Goal: Navigation & Orientation: Understand site structure

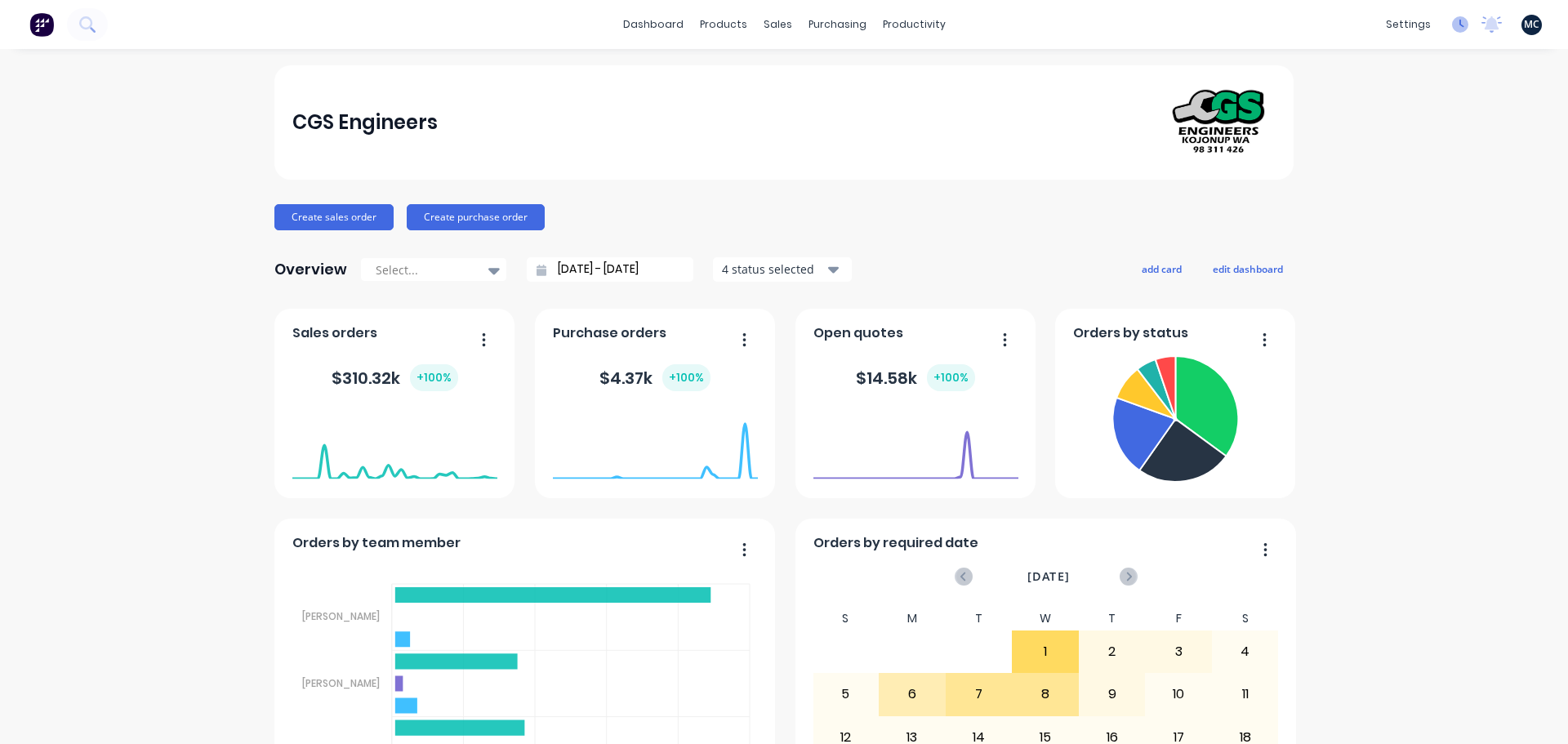
click at [1452, 28] on icon at bounding box center [1460, 24] width 16 height 16
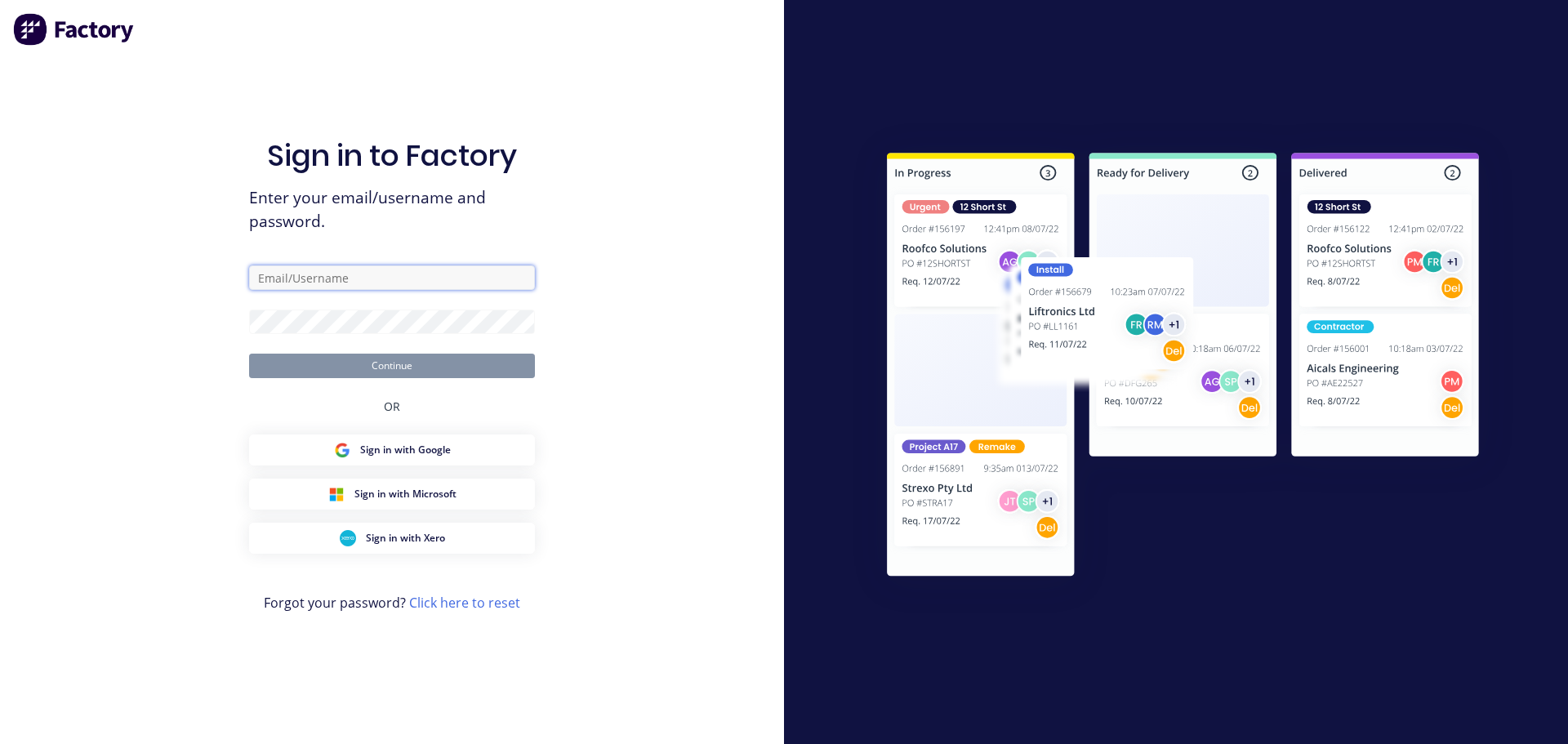
type input "[PERSON_NAME][EMAIL_ADDRESS][DOMAIN_NAME]"
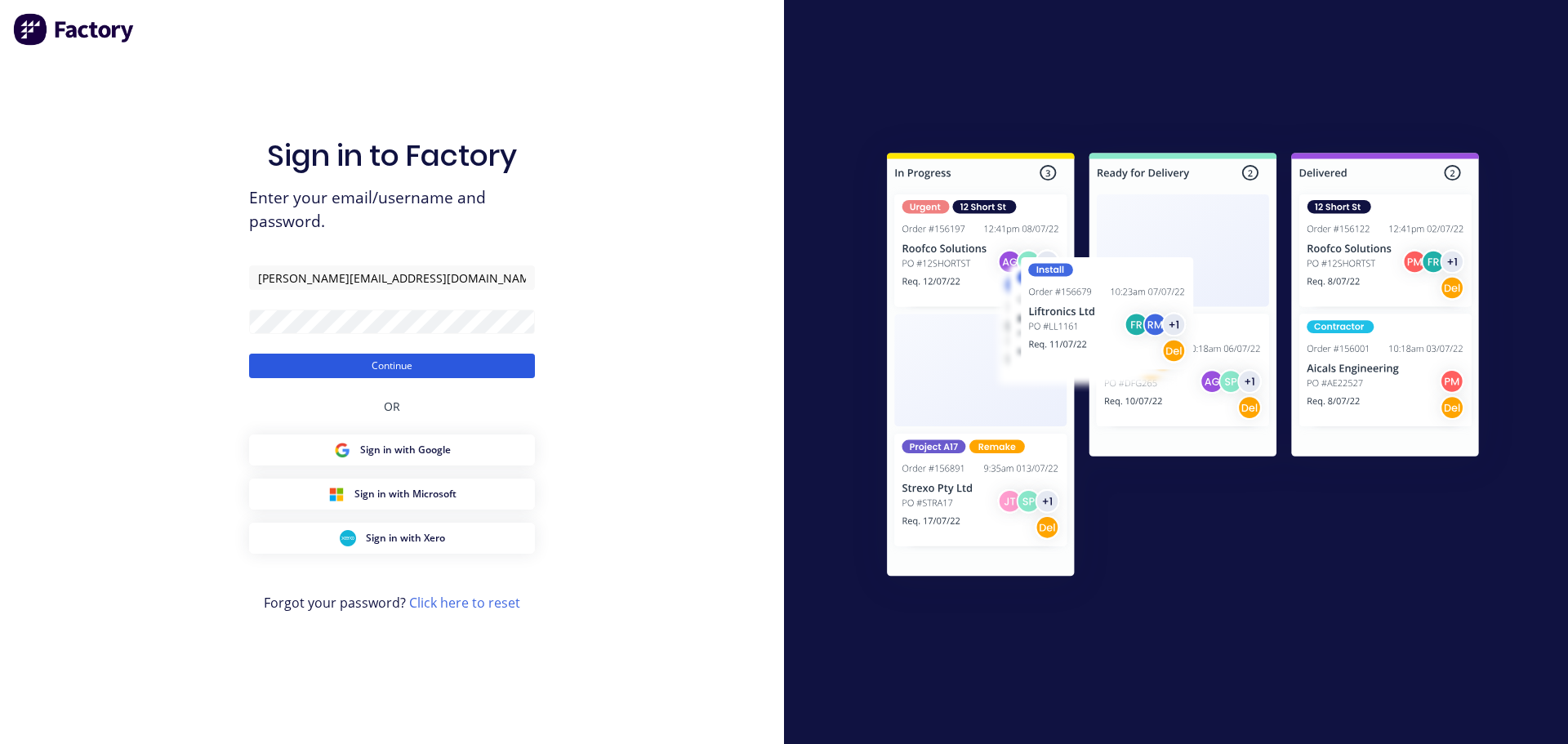
click at [464, 358] on button "Continue" at bounding box center [392, 365] width 286 height 24
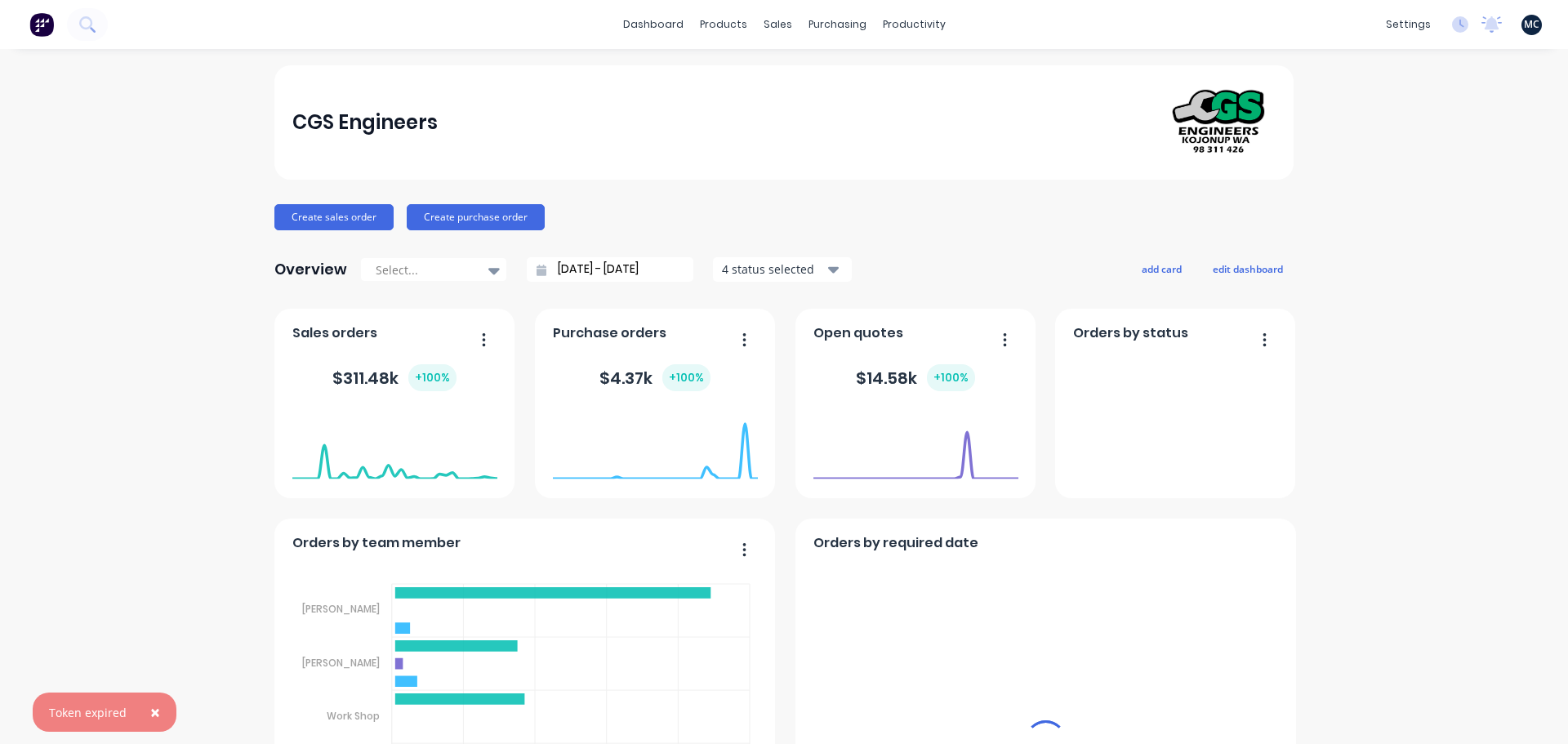
click at [150, 715] on span "×" at bounding box center [155, 712] width 10 height 23
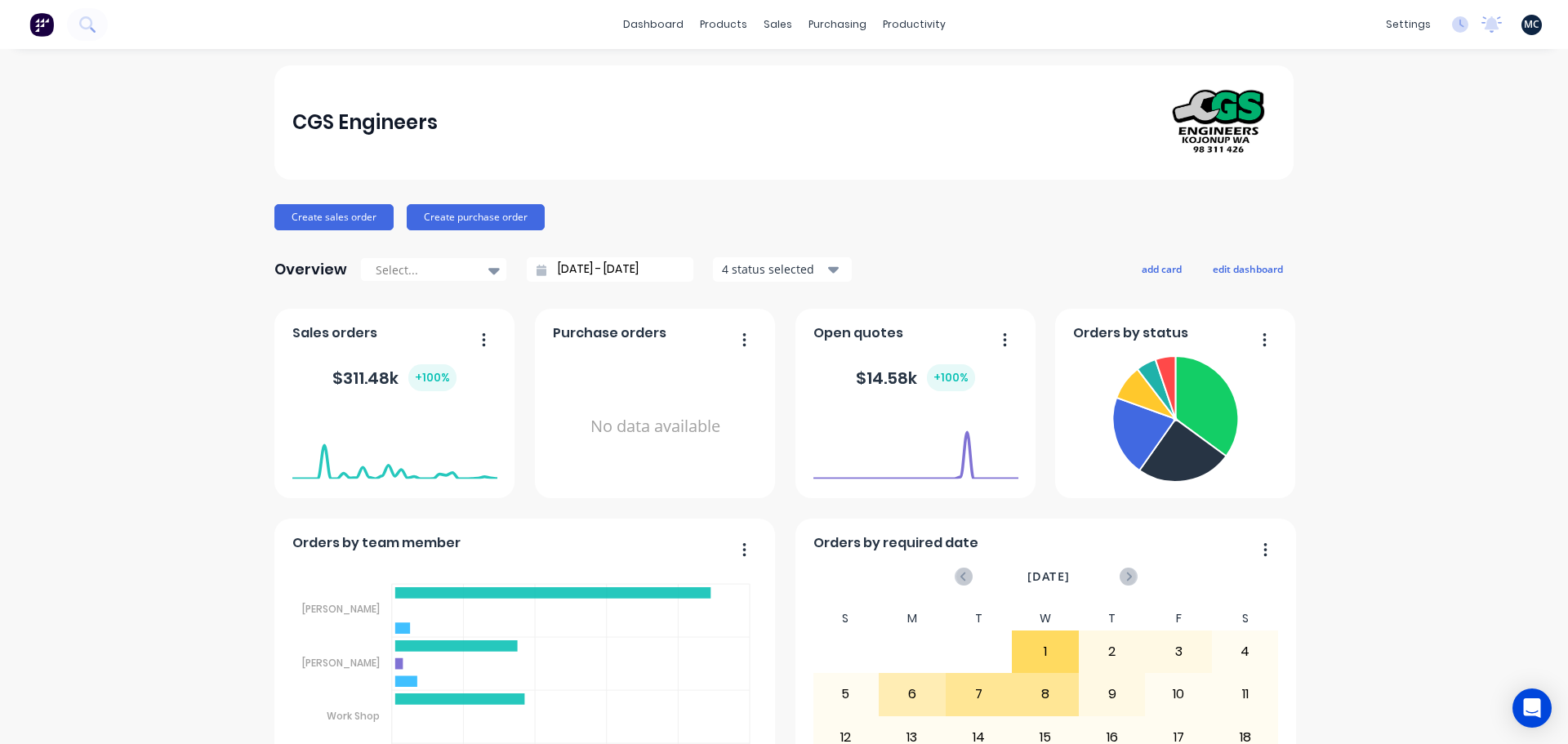
click at [1540, 711] on div "Open Intercom Messenger" at bounding box center [1532, 708] width 43 height 43
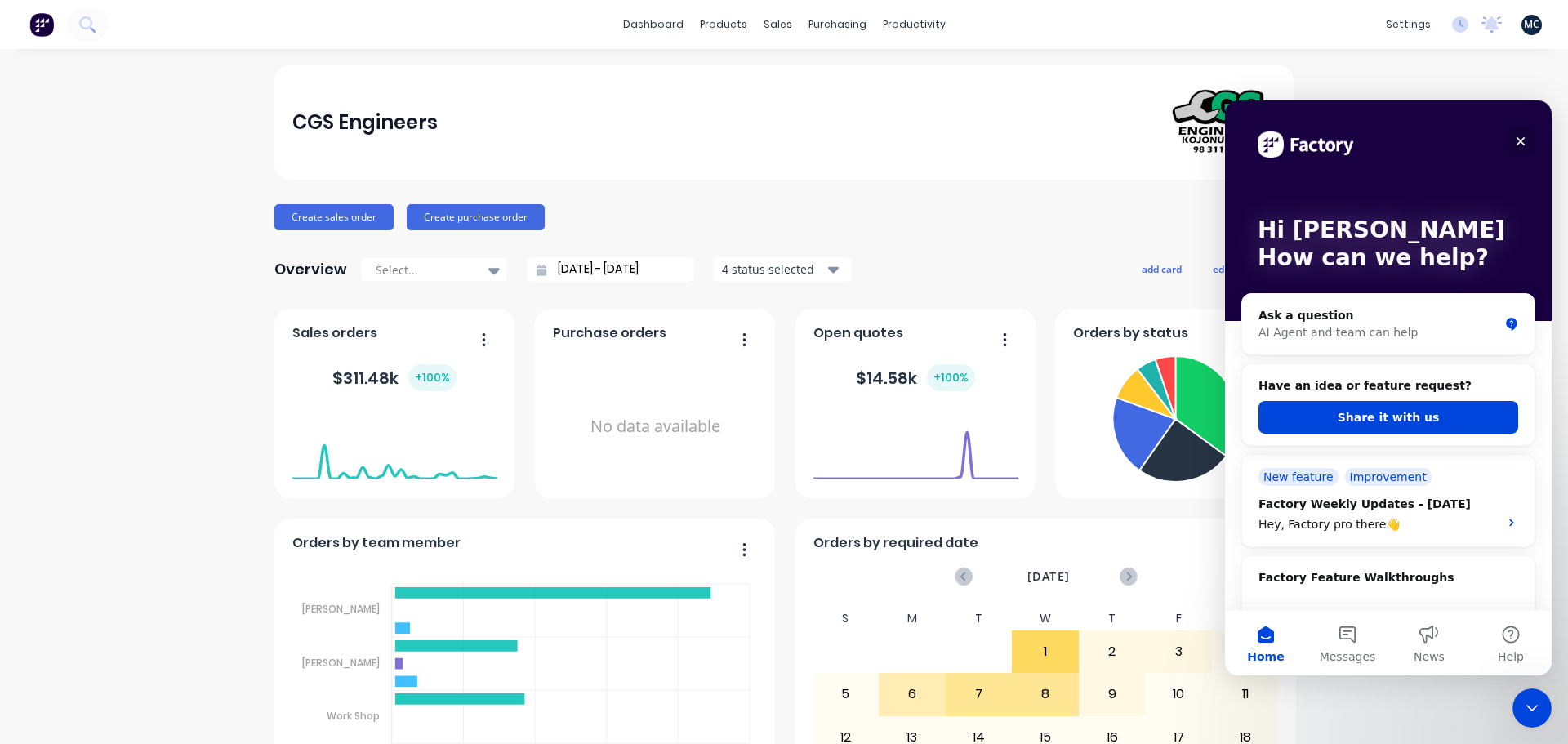
click at [1521, 139] on icon "Close" at bounding box center [1520, 141] width 13 height 13
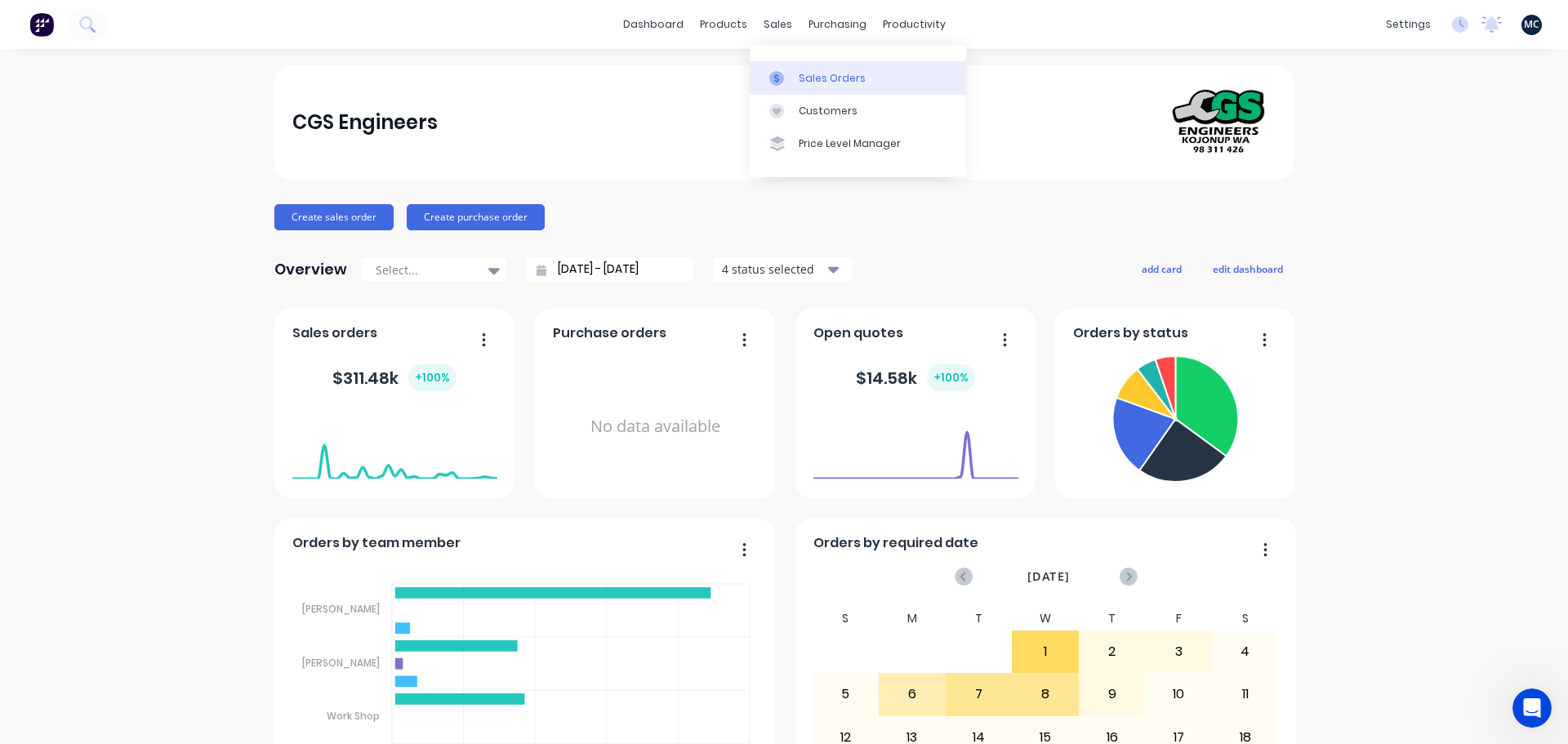
click at [792, 71] on div at bounding box center [781, 79] width 24 height 14
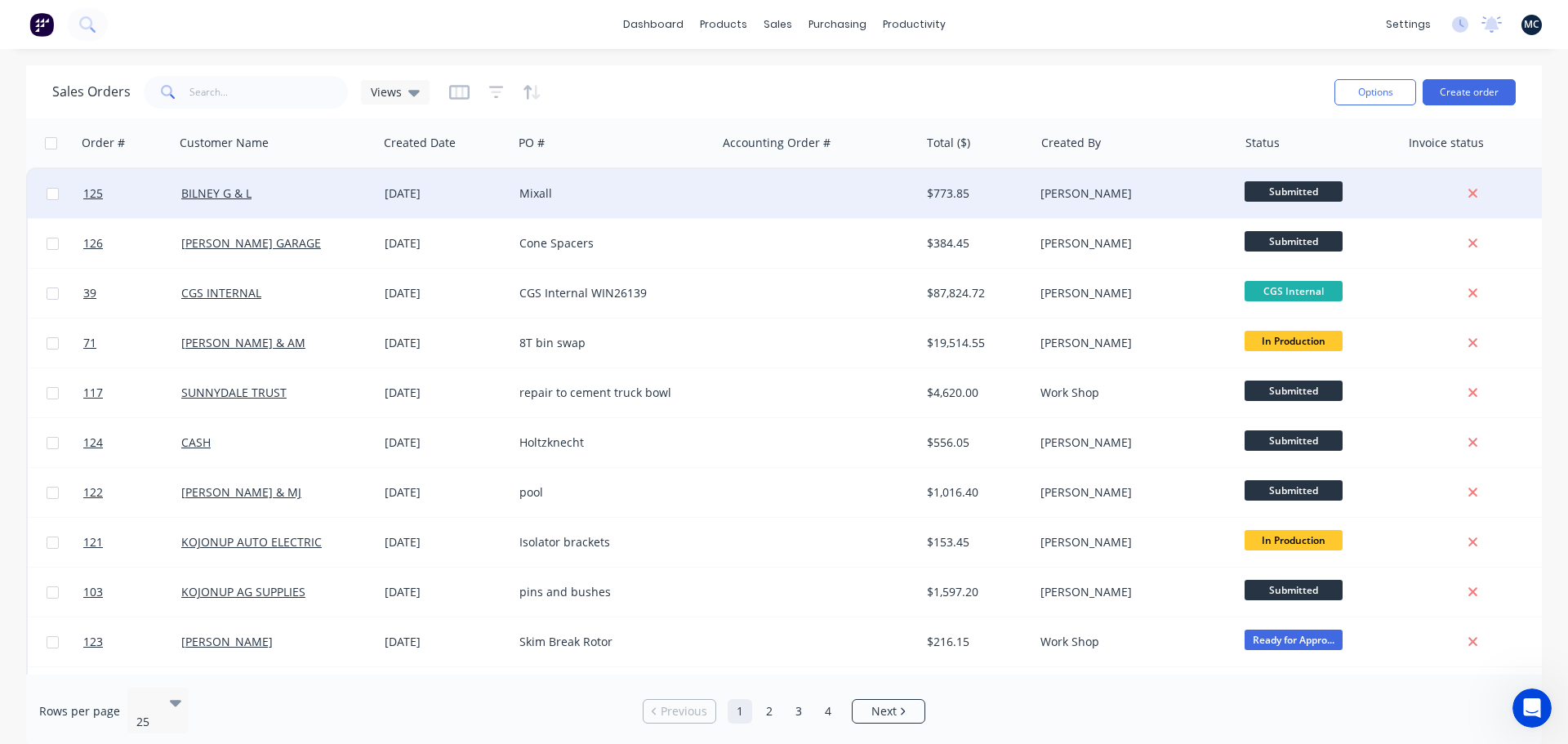
click at [694, 189] on div "Mixall" at bounding box center [609, 193] width 181 height 16
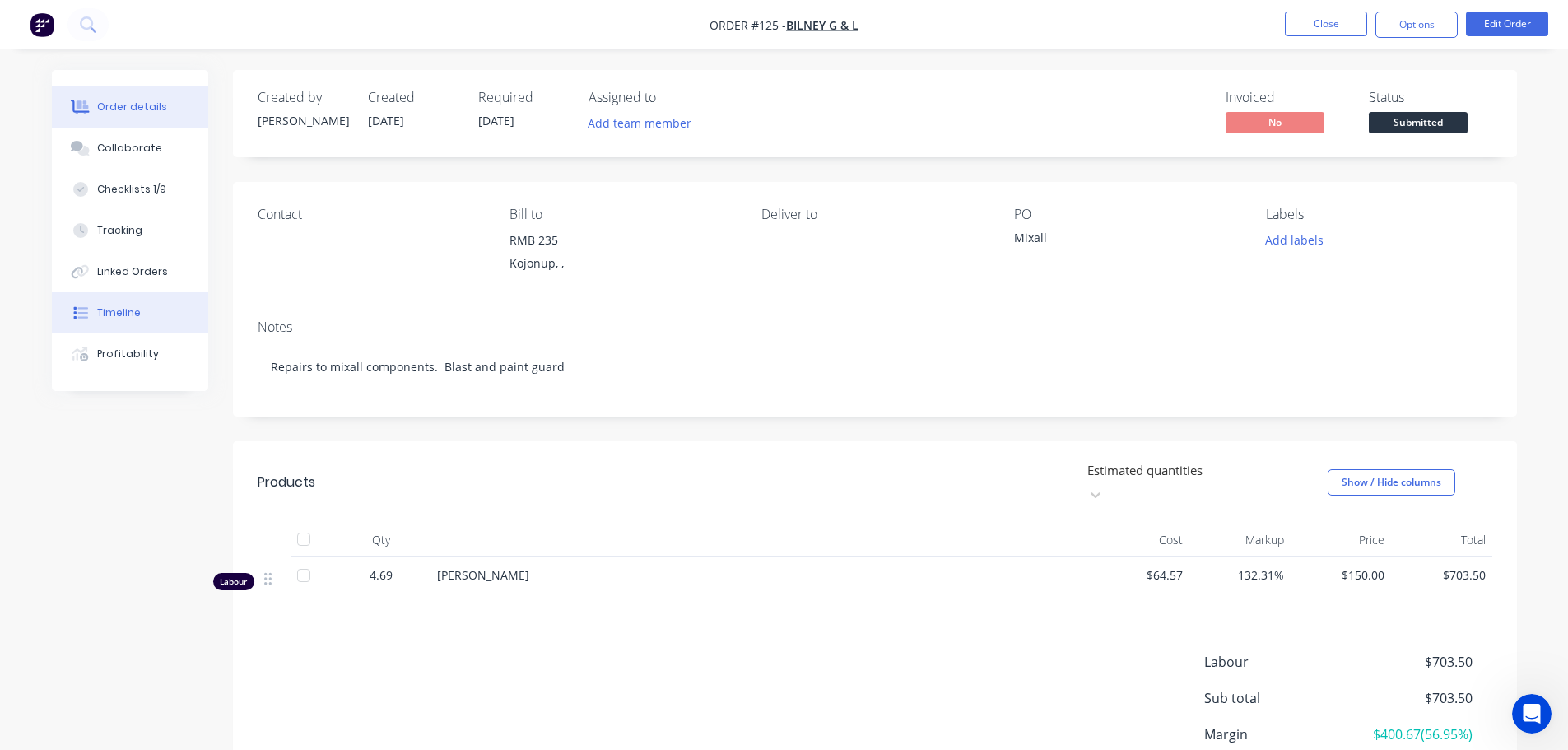
click at [120, 311] on div "Timeline" at bounding box center [119, 312] width 43 height 14
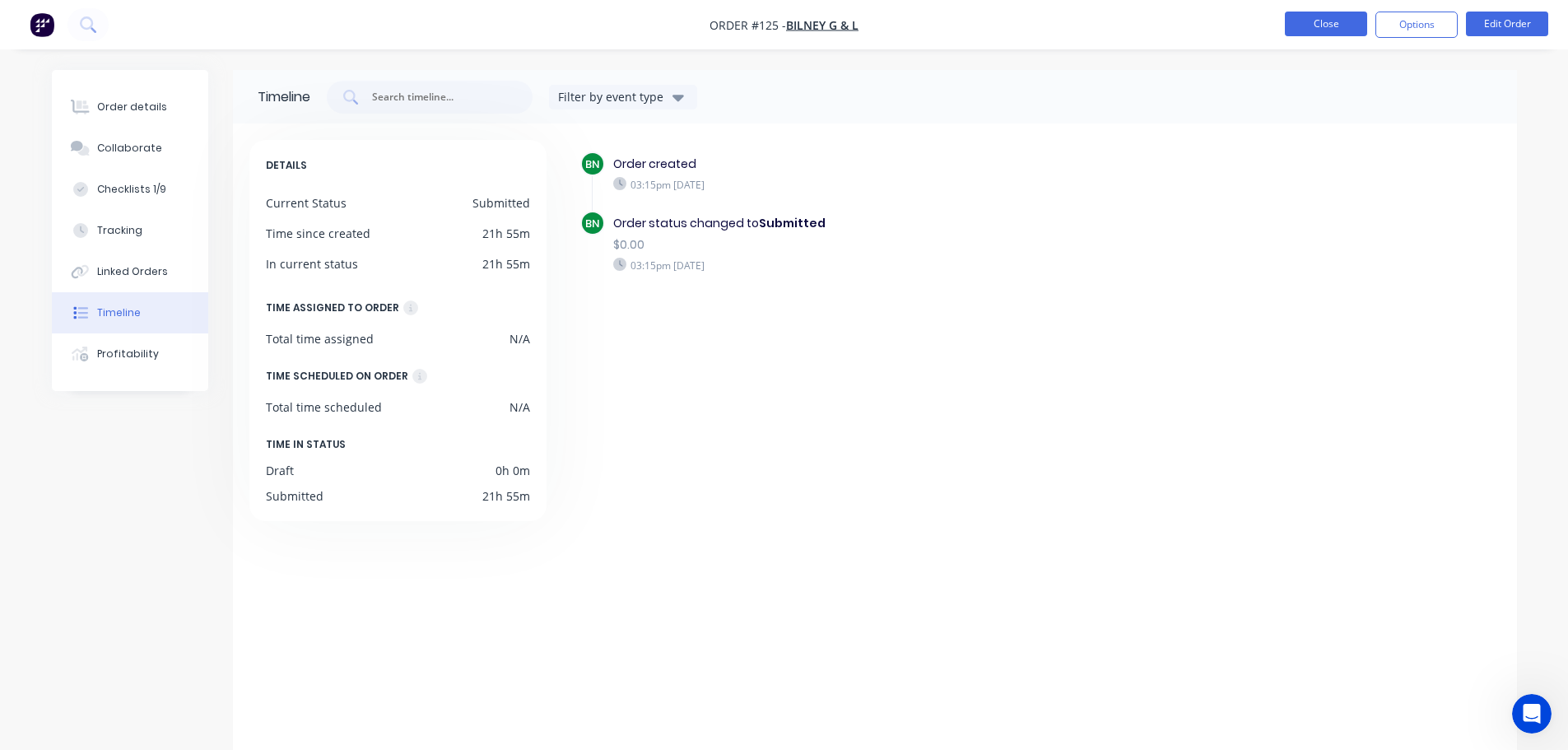
click at [1323, 26] on button "Close" at bounding box center [1326, 23] width 82 height 24
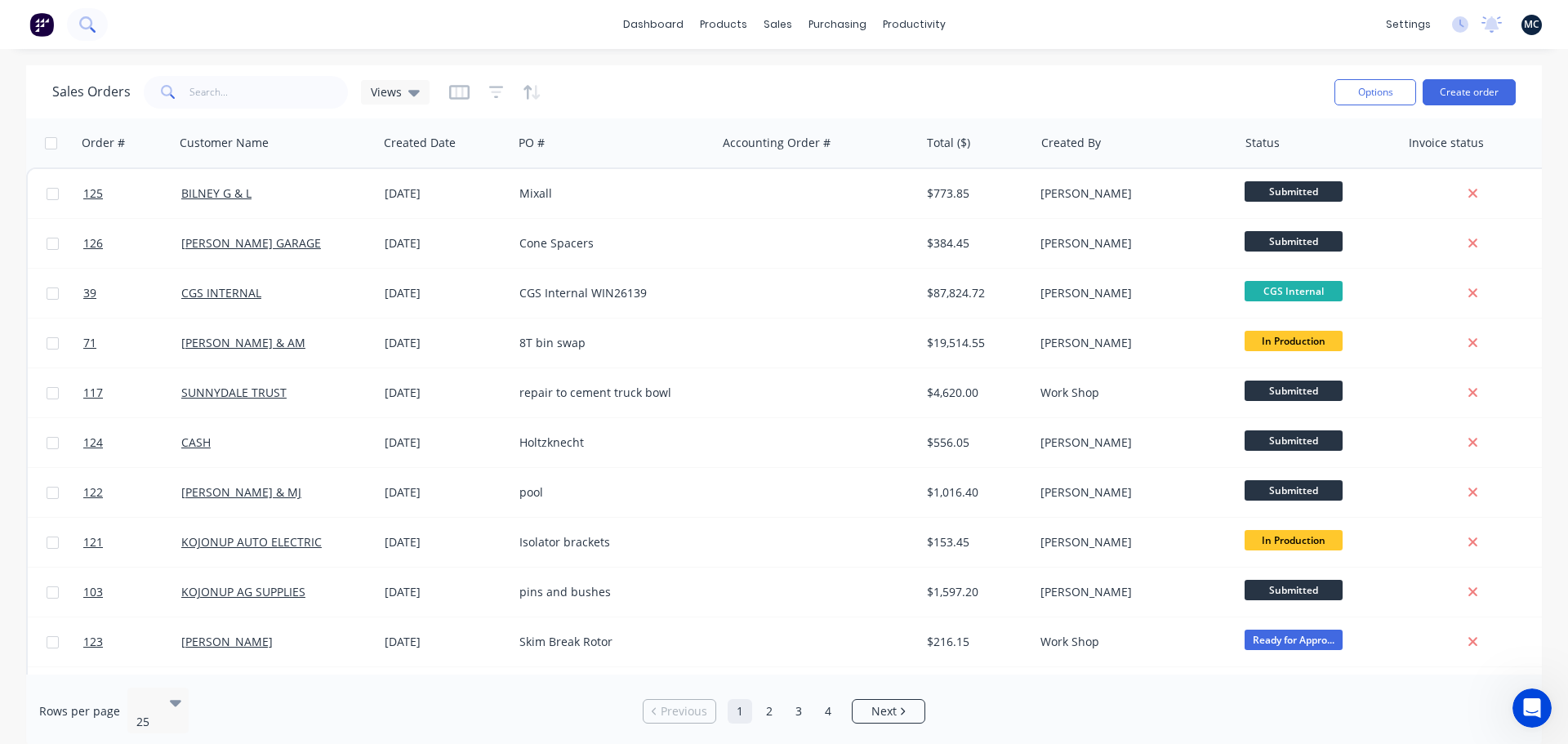
click at [86, 32] on icon at bounding box center [87, 23] width 15 height 15
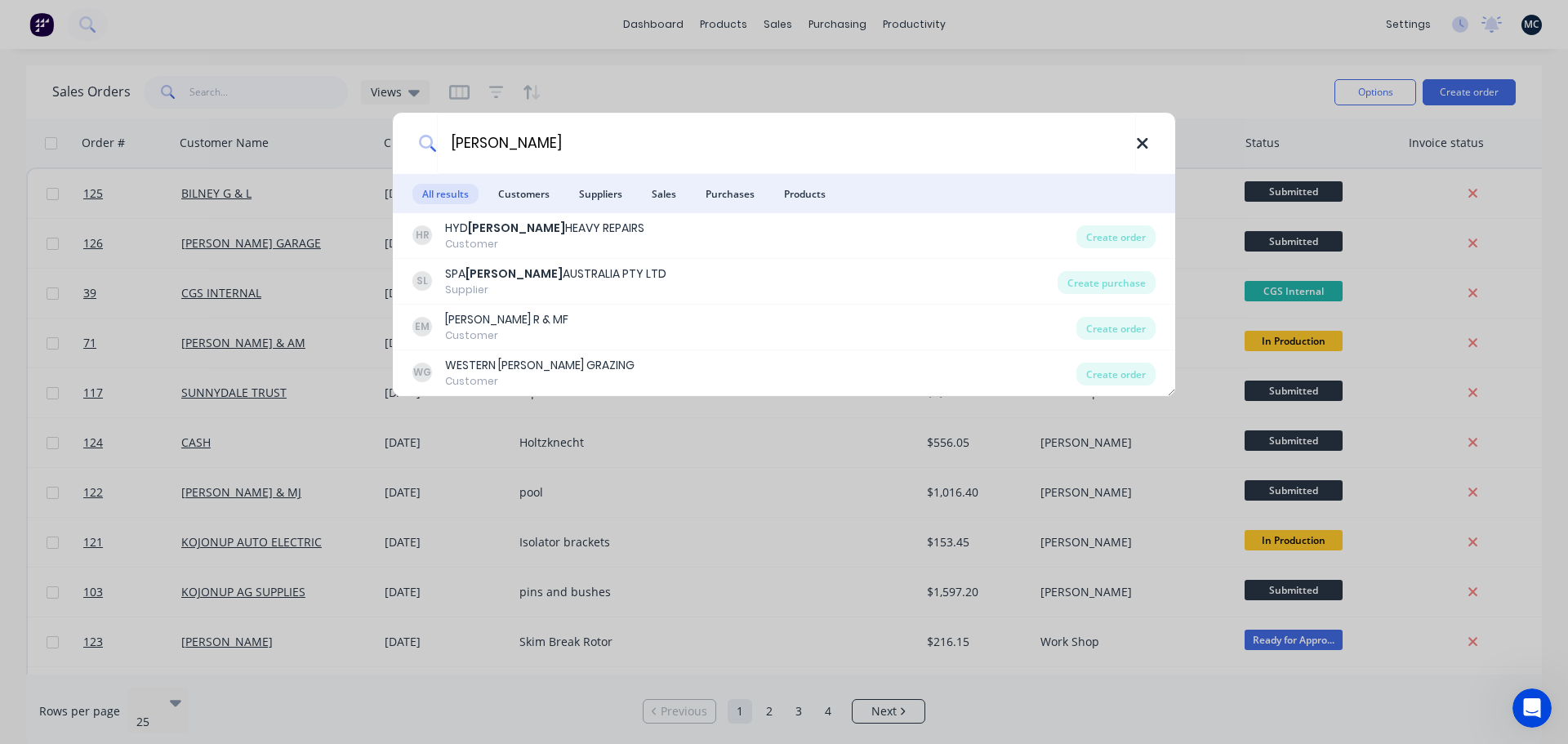
type input "[PERSON_NAME]"
click at [1145, 142] on icon at bounding box center [1142, 144] width 13 height 18
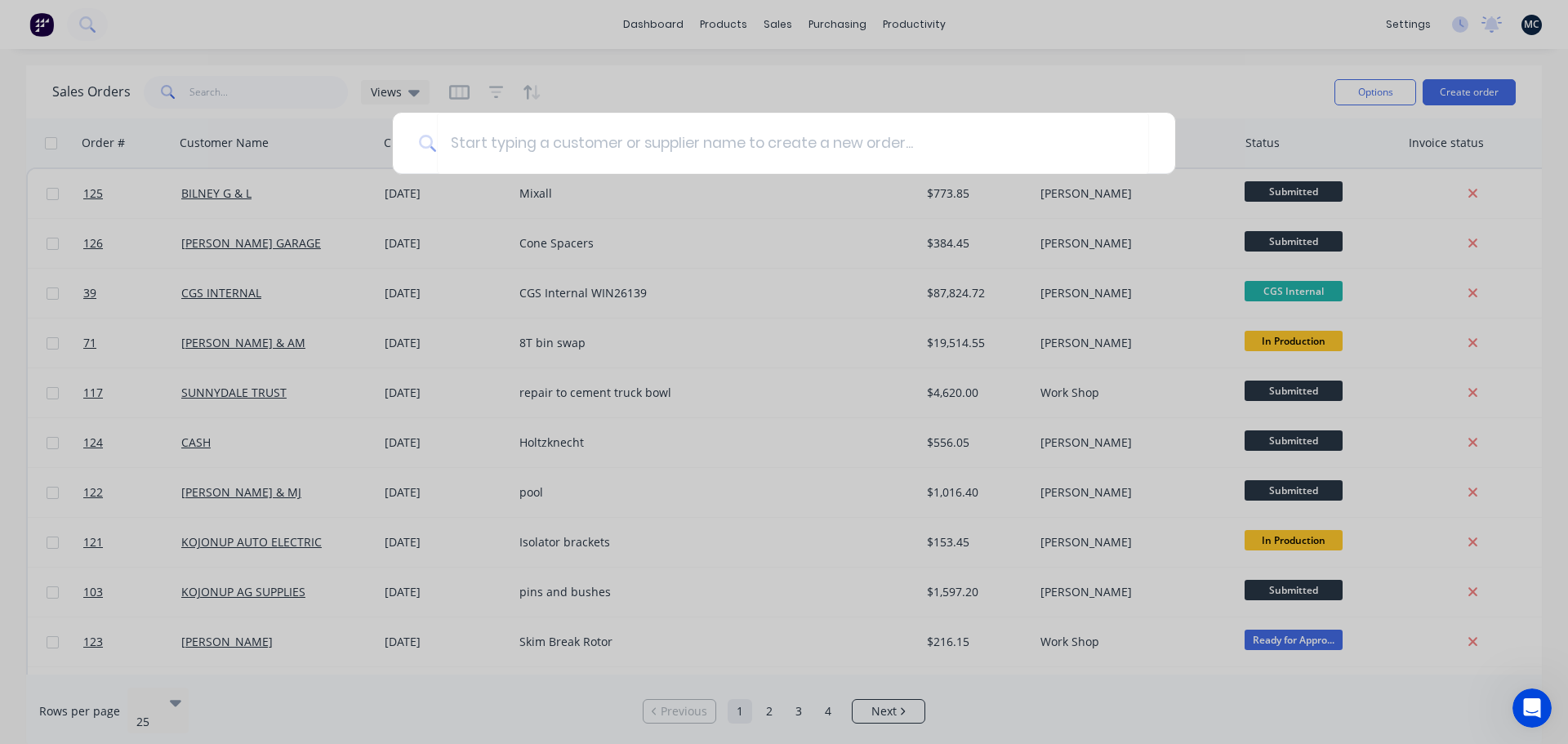
click at [1174, 65] on div at bounding box center [784, 372] width 1568 height 744
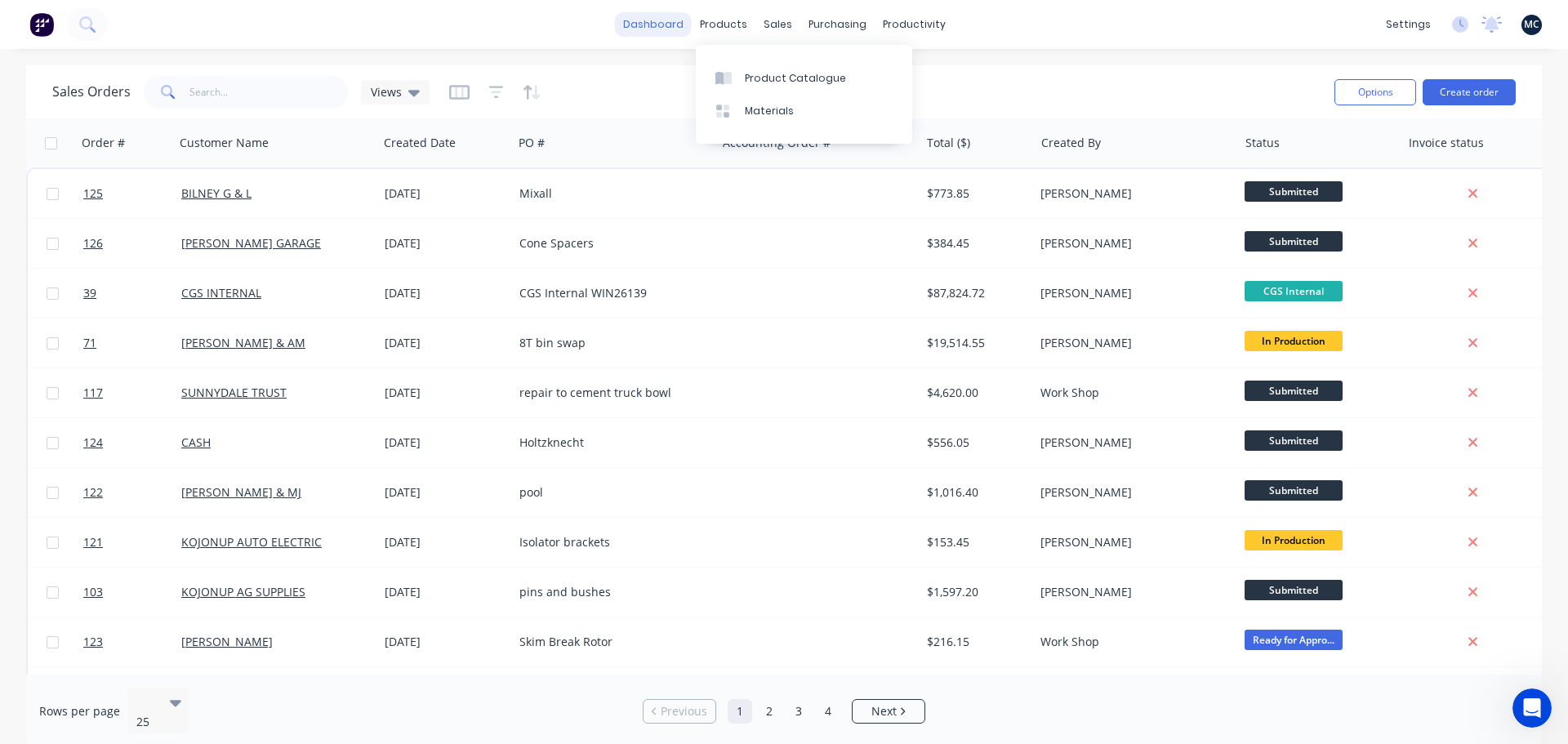
click at [657, 27] on link "dashboard" at bounding box center [653, 24] width 77 height 24
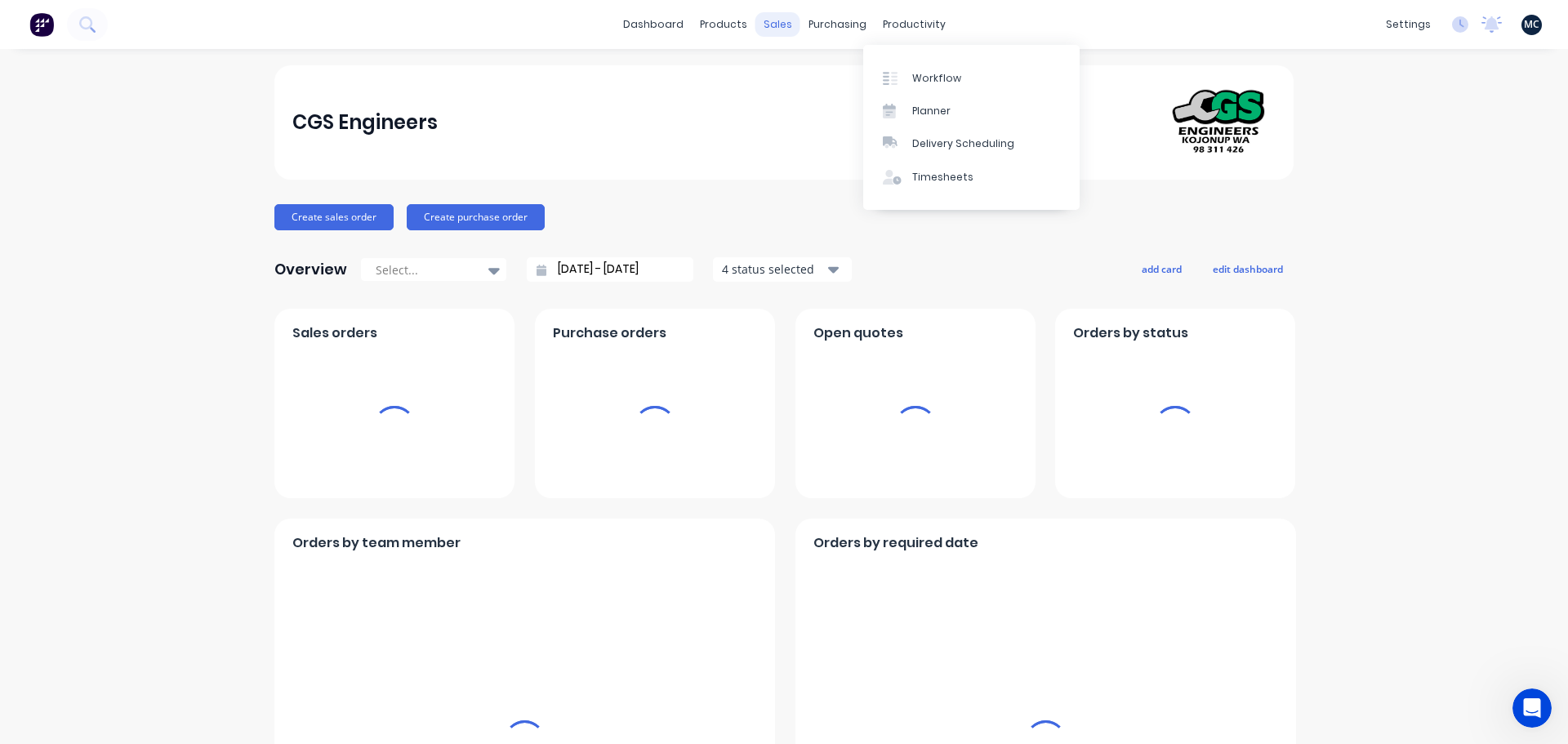
click at [770, 29] on div "sales" at bounding box center [777, 24] width 45 height 24
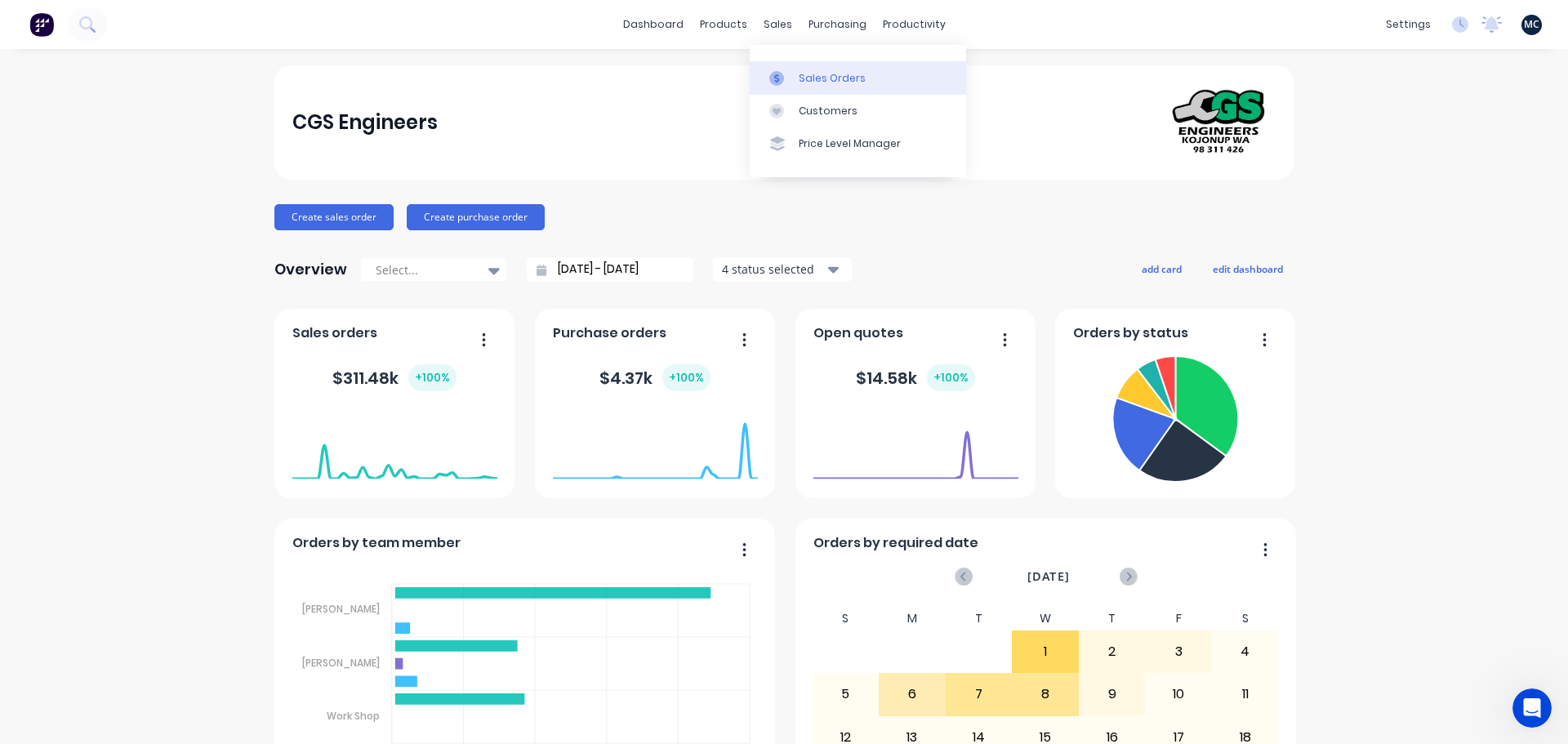
click at [801, 71] on div "Sales Orders" at bounding box center [832, 79] width 67 height 14
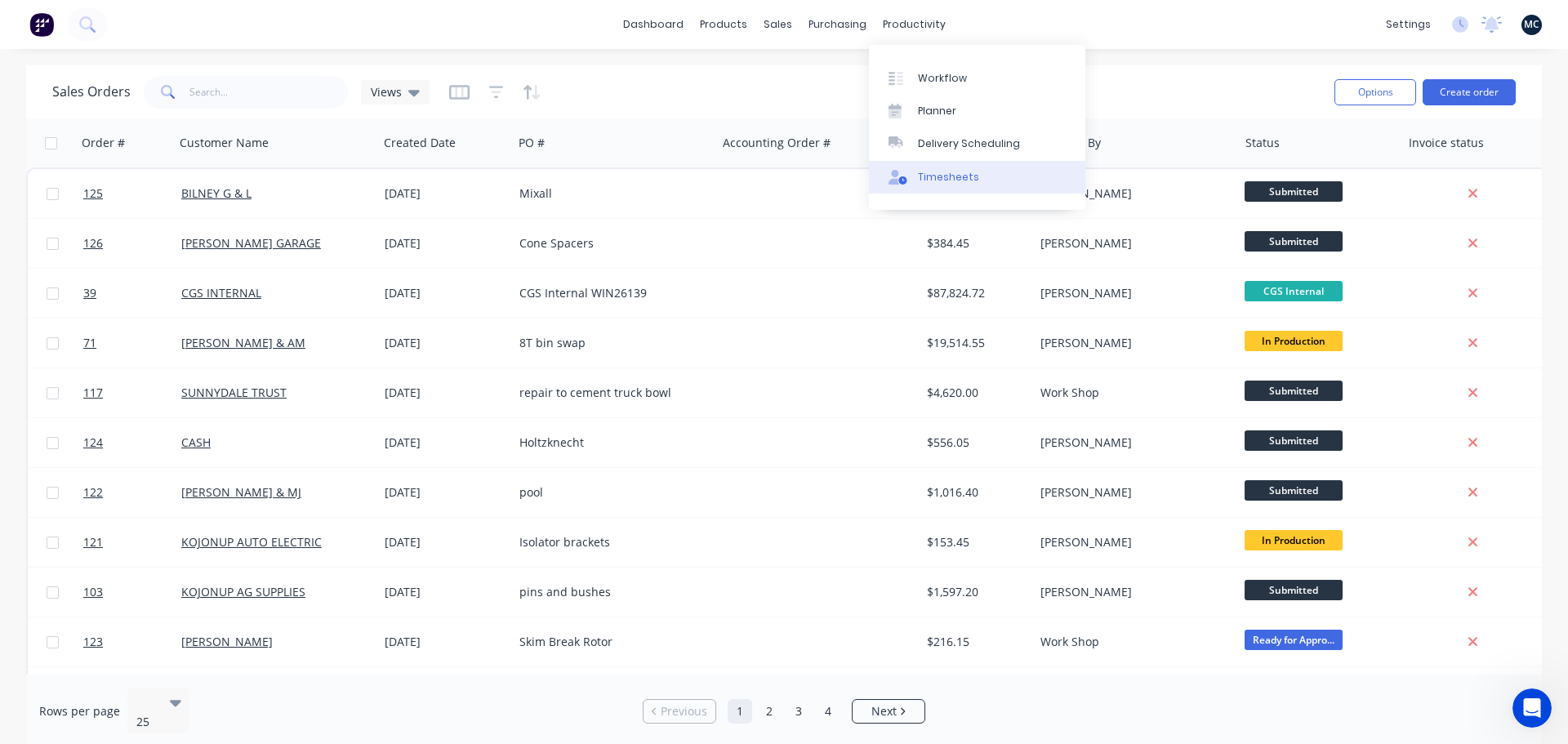
click at [938, 181] on div "Timesheets" at bounding box center [948, 177] width 62 height 14
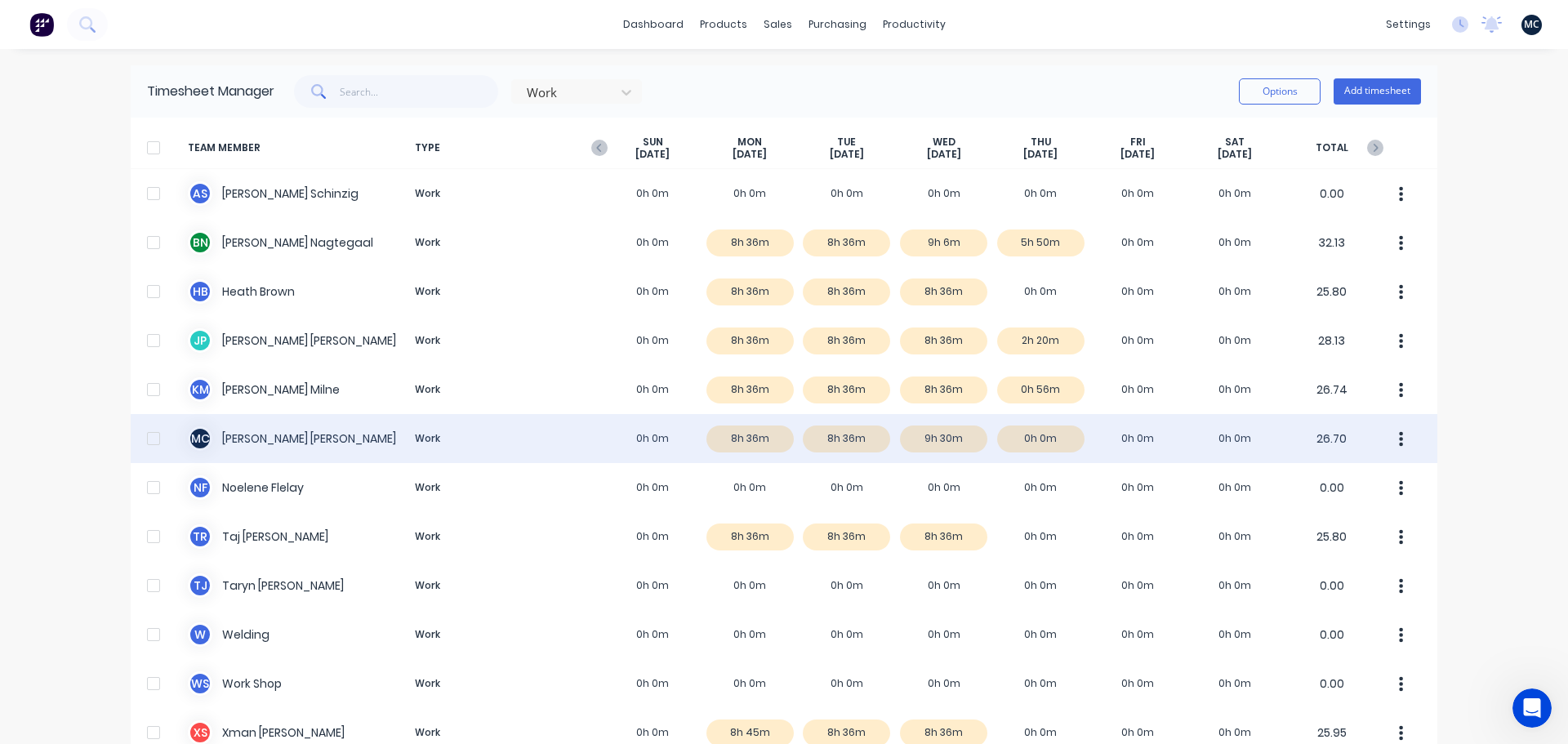
click at [305, 446] on div "M C [PERSON_NAME] Work 0h 0m 8h 36m 8h 36m 9h 30m 0h 0m 0h 0m 0h 0m 26.70" at bounding box center [784, 438] width 1306 height 49
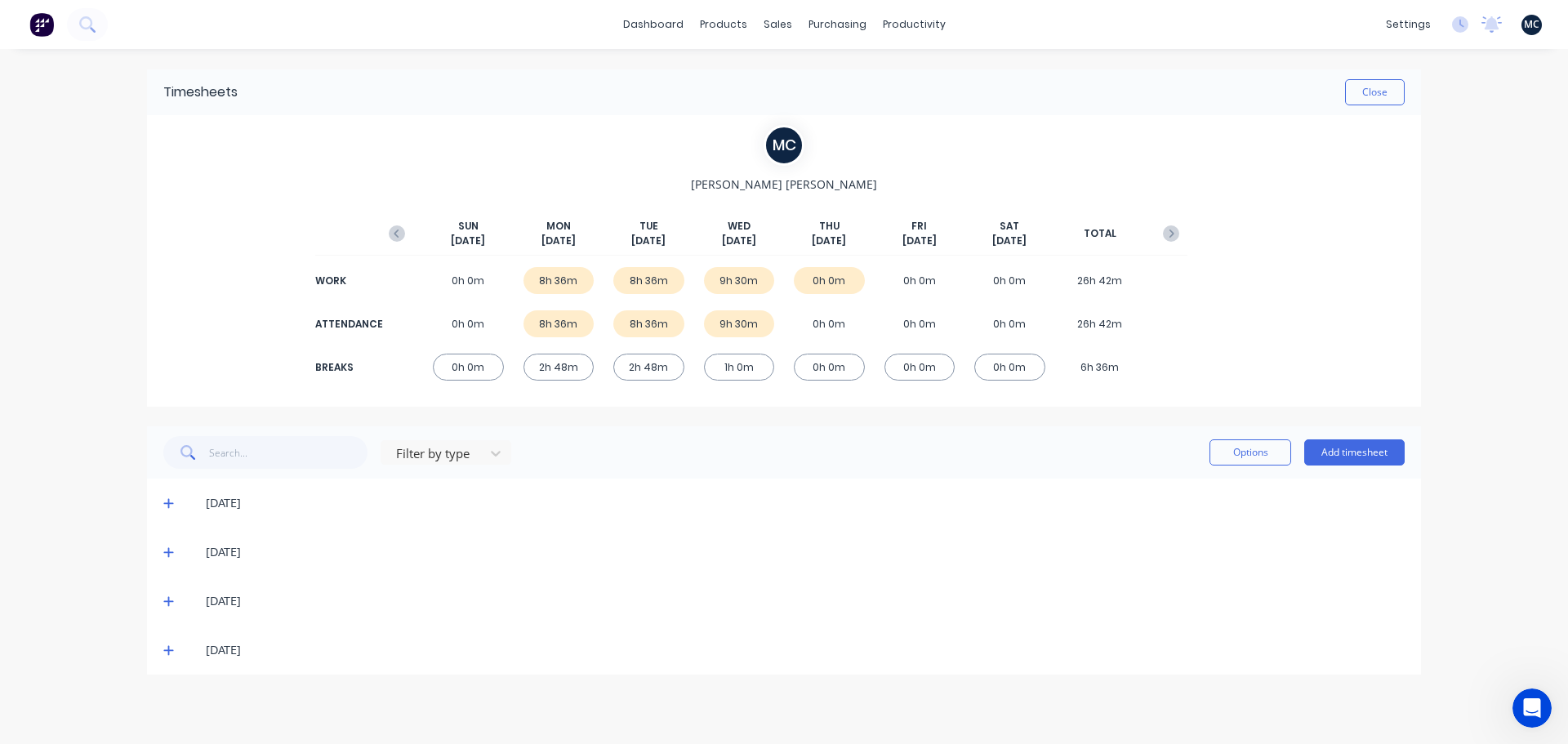
click at [169, 598] on icon at bounding box center [168, 601] width 10 height 10
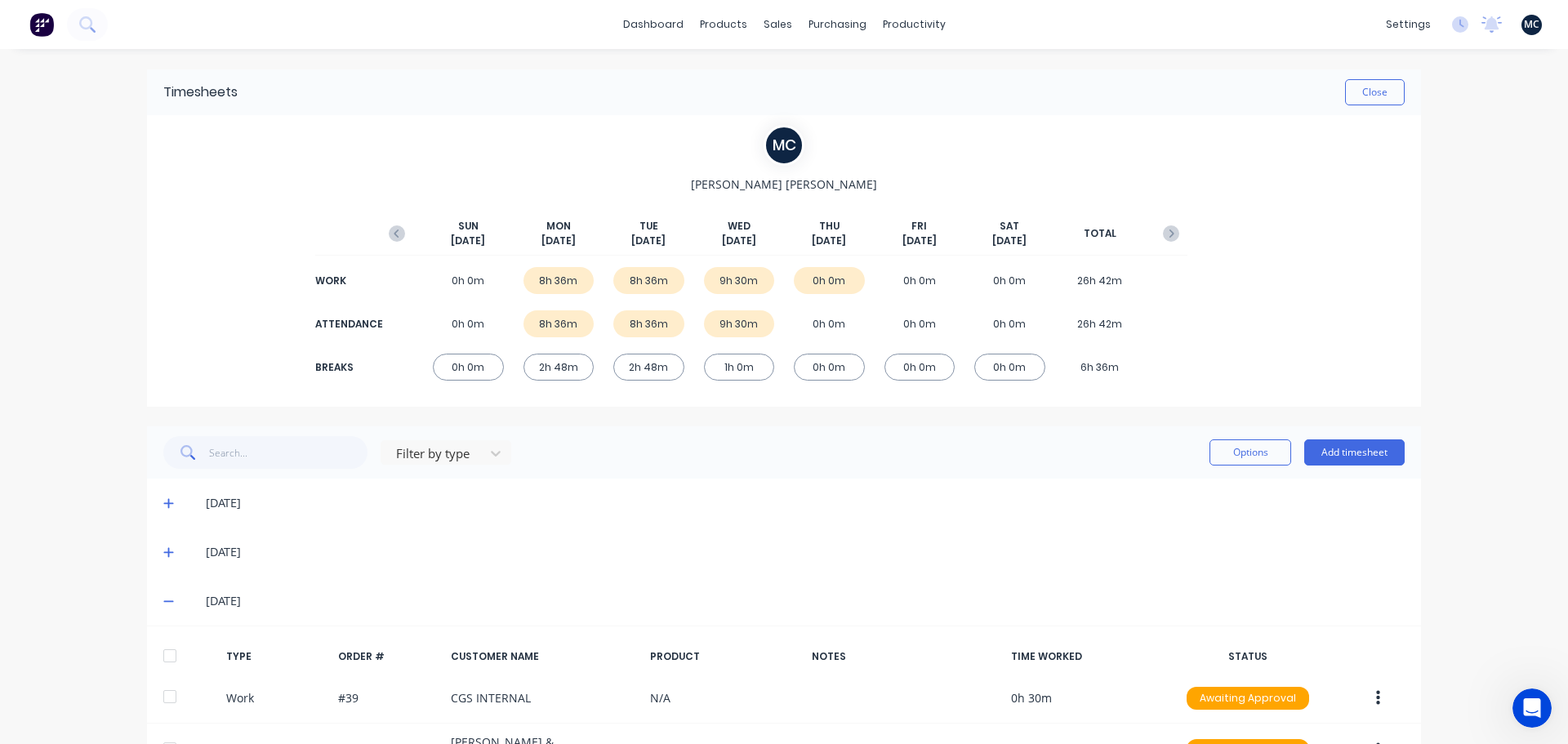
click at [1228, 105] on div "Timesheets Close" at bounding box center [784, 92] width 1274 height 46
click at [655, 24] on link "dashboard" at bounding box center [653, 24] width 77 height 24
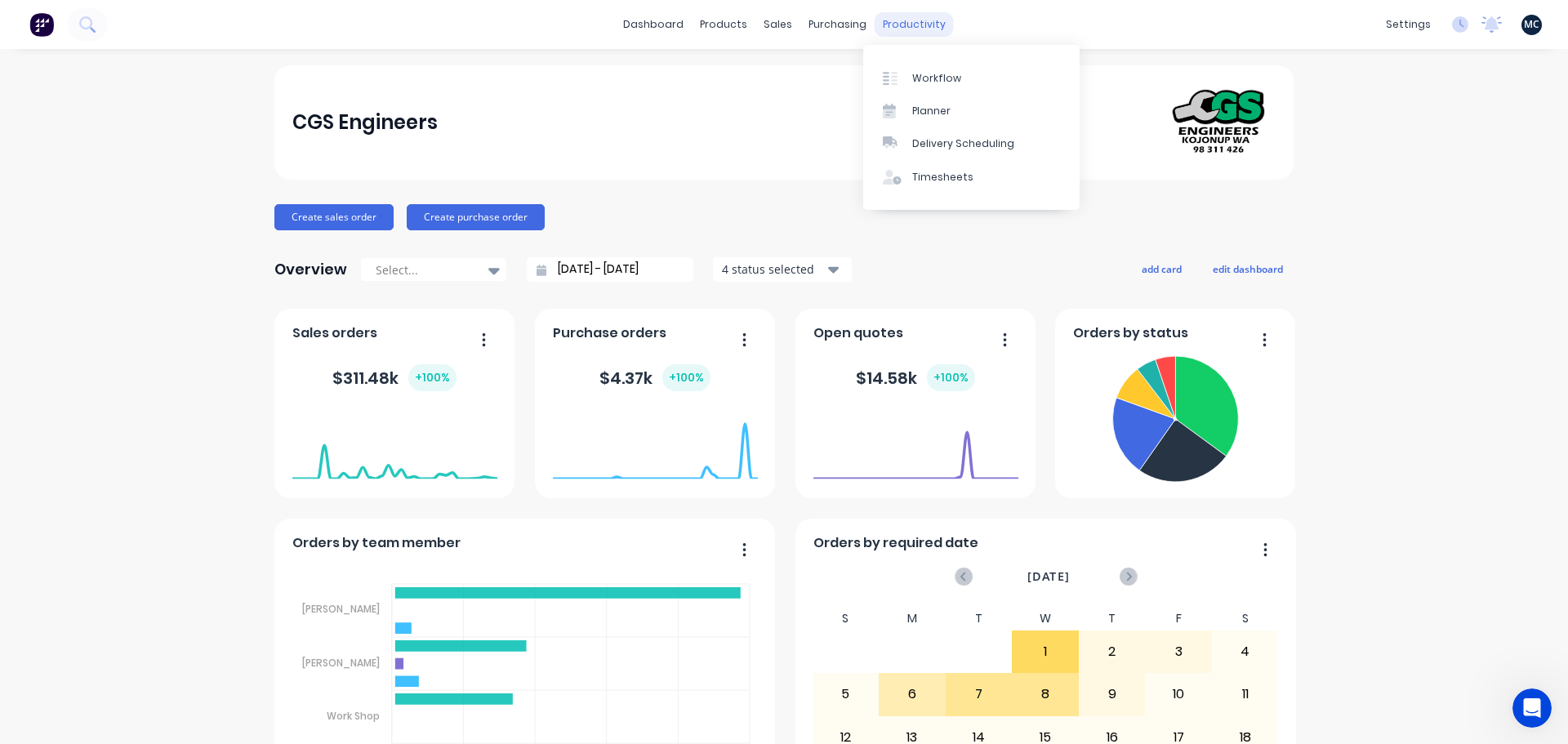
click at [905, 31] on div "productivity" at bounding box center [914, 24] width 80 height 24
click at [906, 102] on link "Planner" at bounding box center [971, 111] width 216 height 33
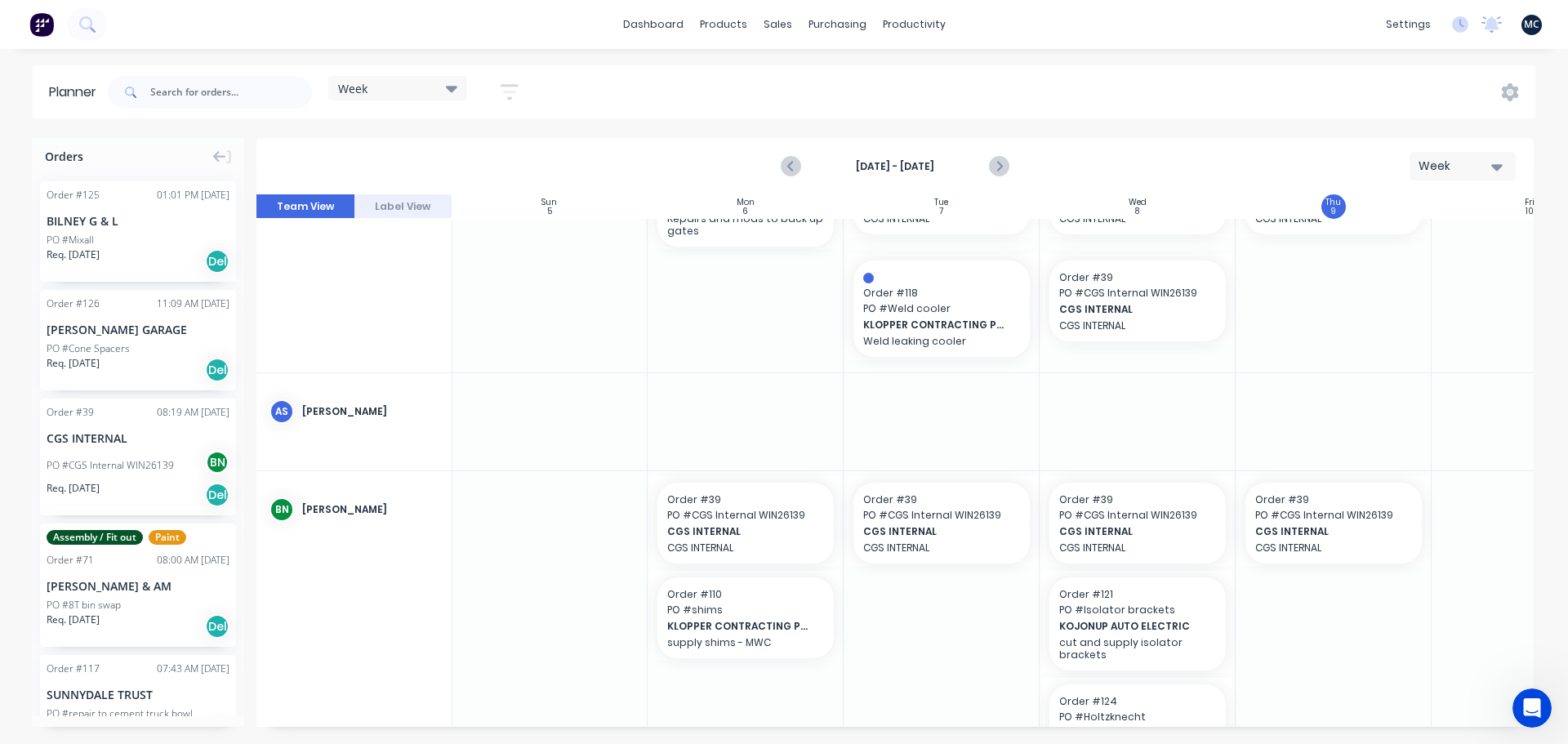
scroll to position [0, 1]
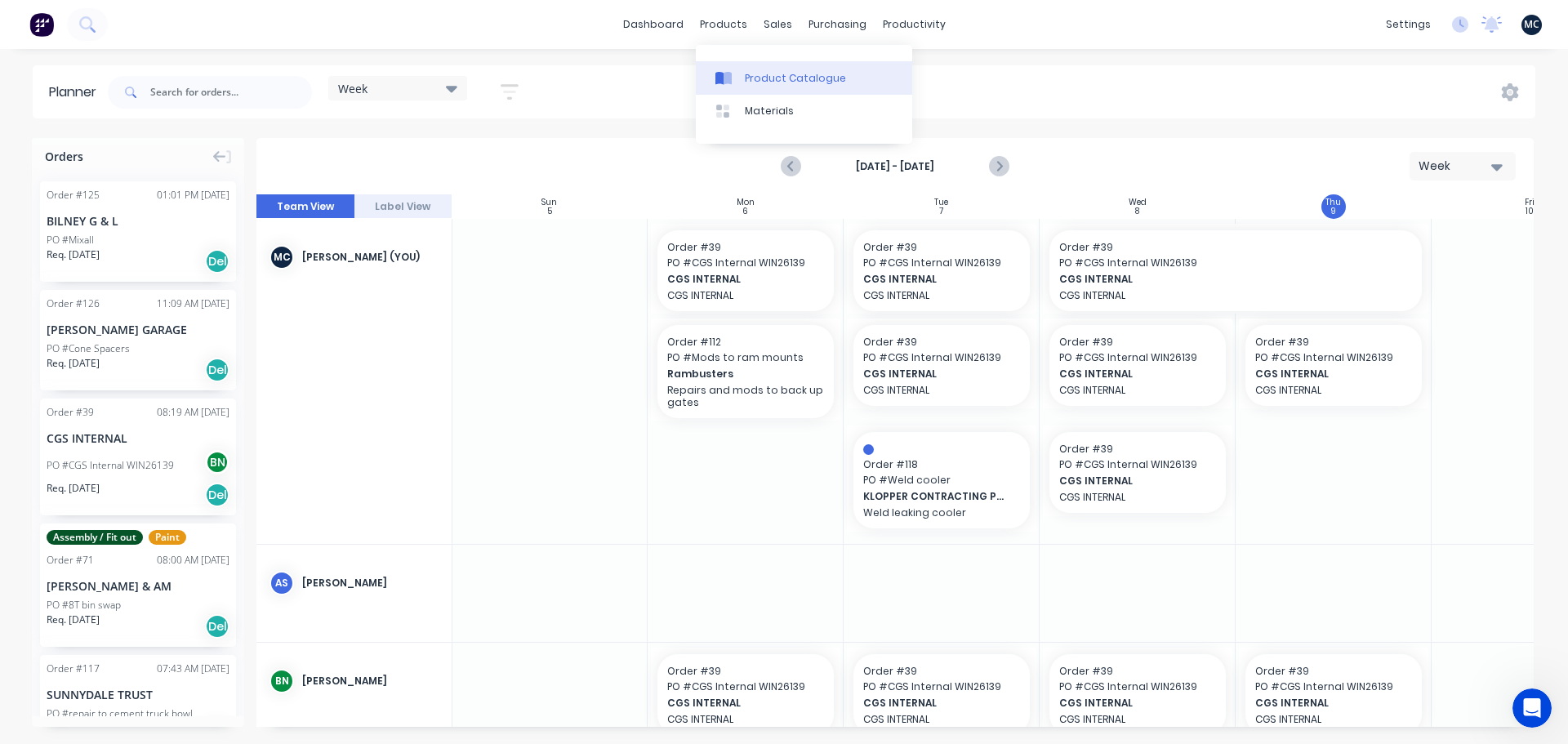
click at [750, 77] on div "Product Catalogue" at bounding box center [794, 79] width 101 height 14
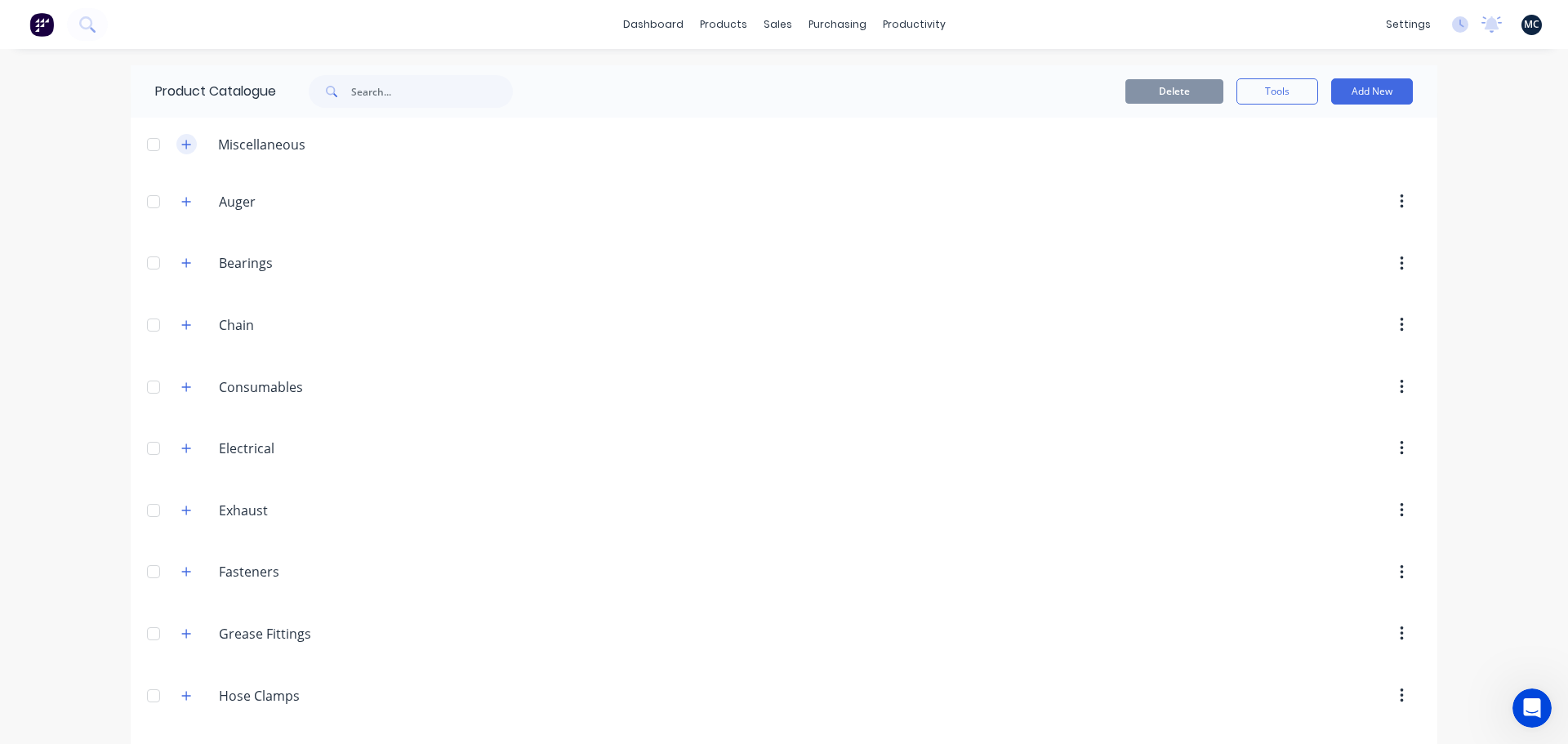
click at [181, 143] on icon "button" at bounding box center [186, 144] width 10 height 12
click at [184, 144] on icon "button" at bounding box center [187, 144] width 9 height 1
click at [658, 20] on link "dashboard" at bounding box center [653, 24] width 77 height 24
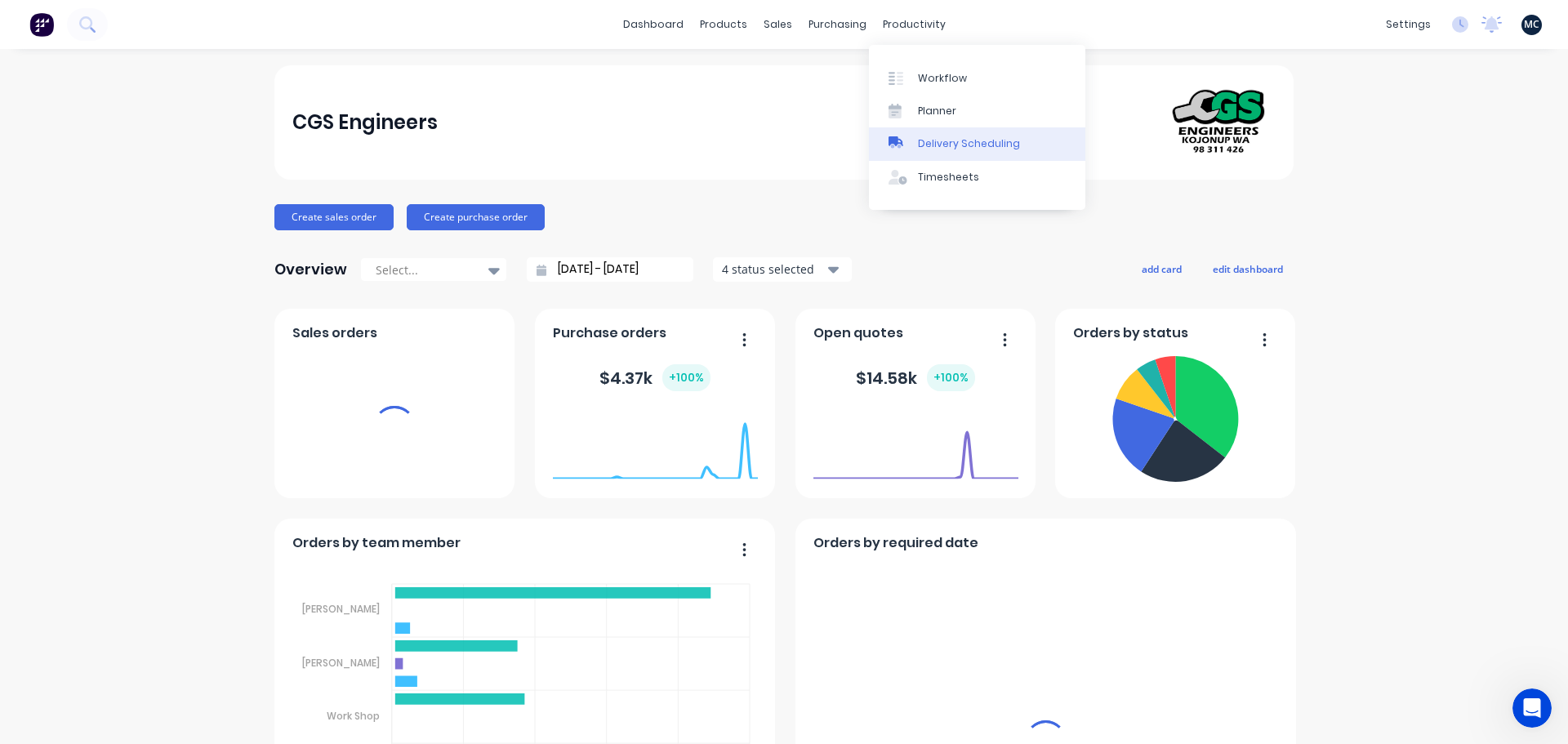
click at [949, 147] on div "Delivery Scheduling" at bounding box center [968, 144] width 102 height 14
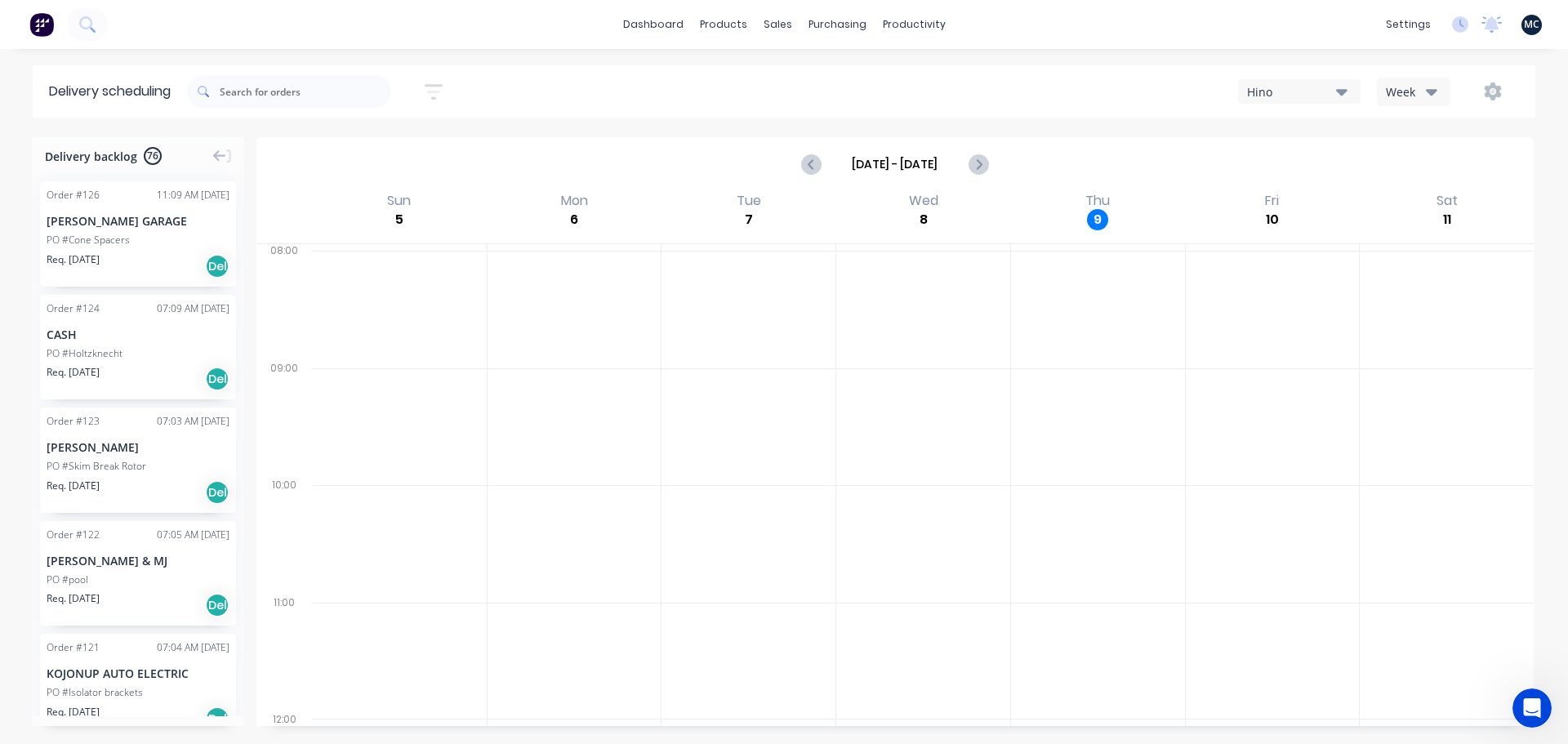
click at [1435, 97] on icon "button" at bounding box center [1431, 91] width 12 height 18
click at [1424, 171] on div "Vehicle" at bounding box center [1458, 167] width 162 height 33
click at [1430, 90] on icon "button" at bounding box center [1431, 92] width 12 height 6
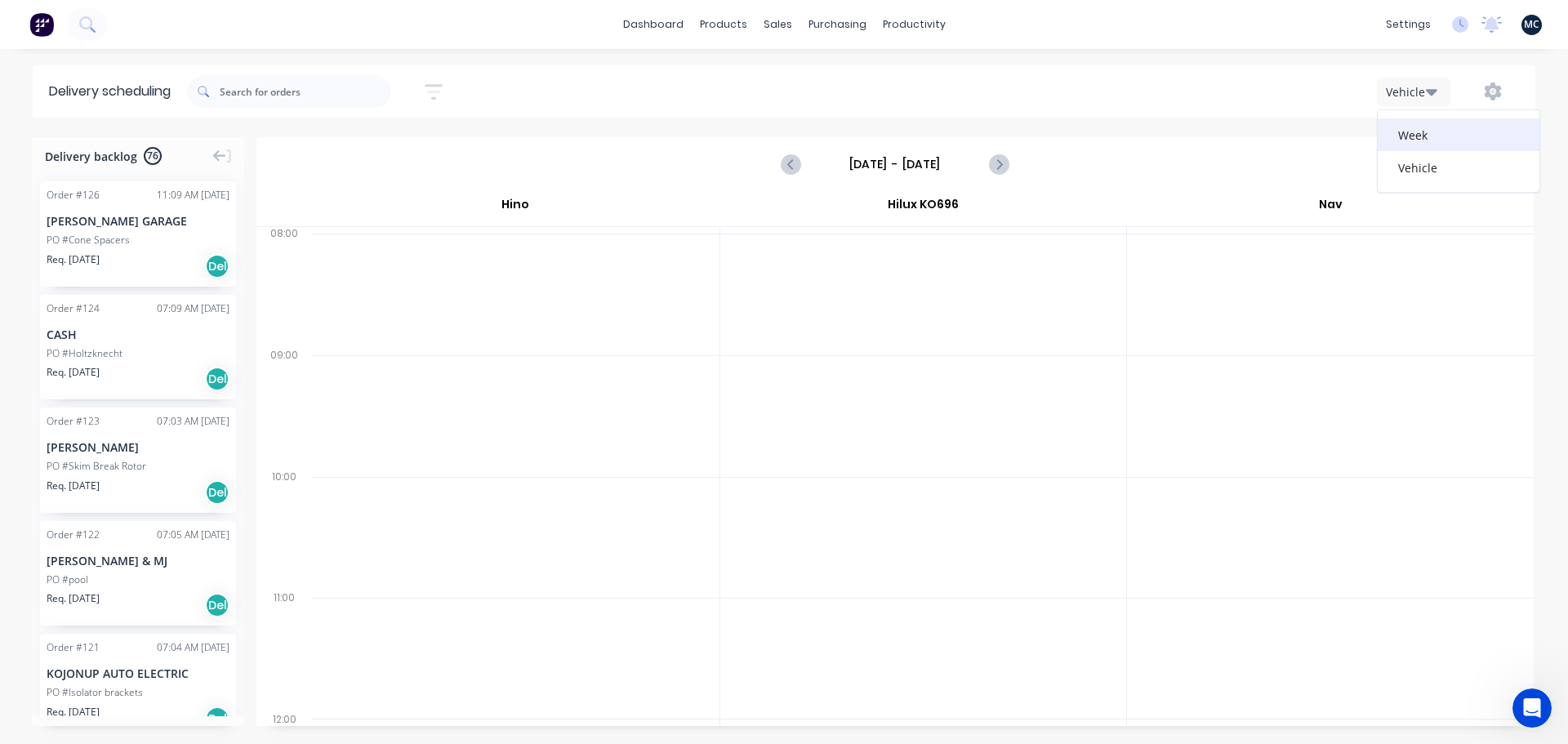
click at [1421, 138] on div "Week" at bounding box center [1458, 135] width 162 height 33
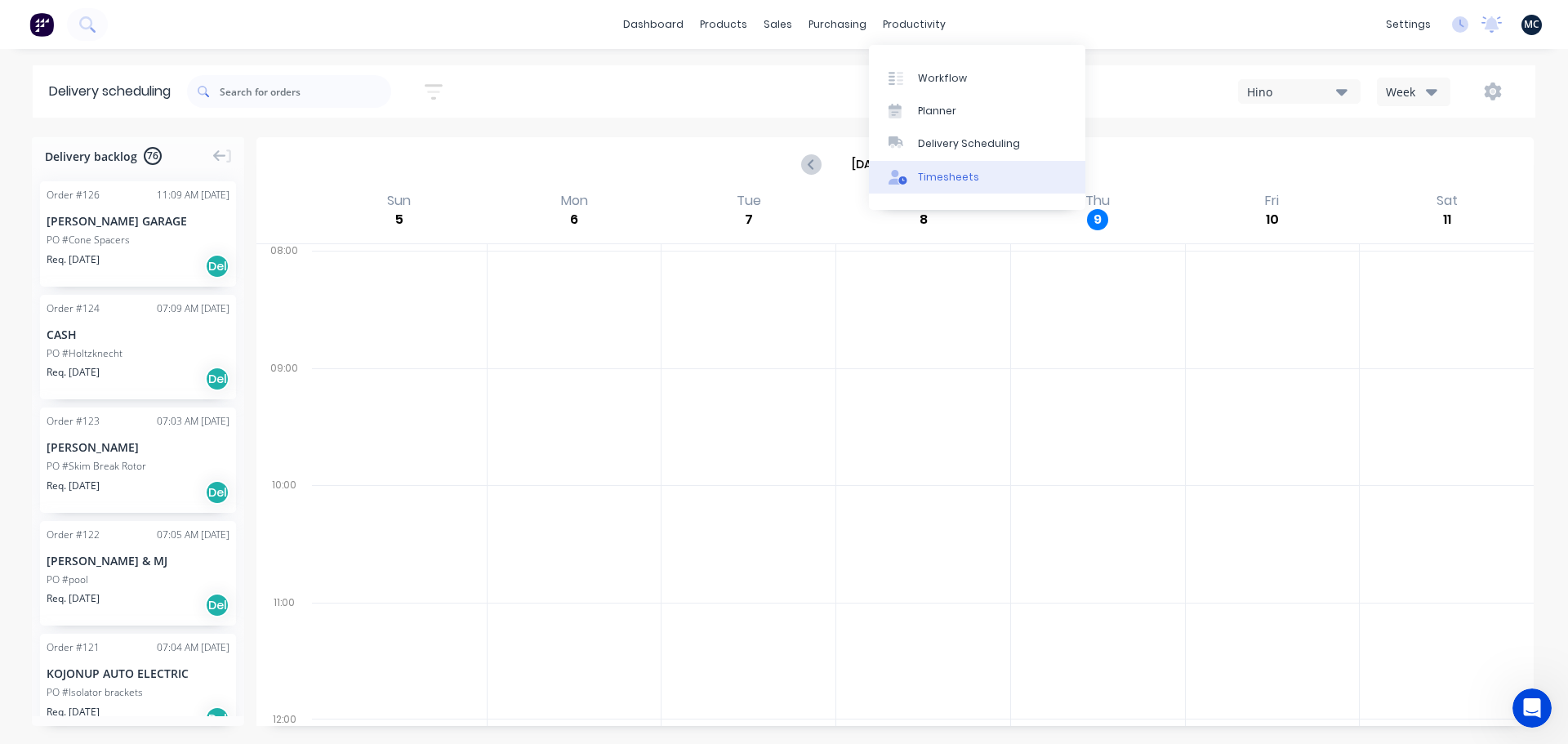
click at [927, 171] on div "Timesheets" at bounding box center [948, 177] width 62 height 14
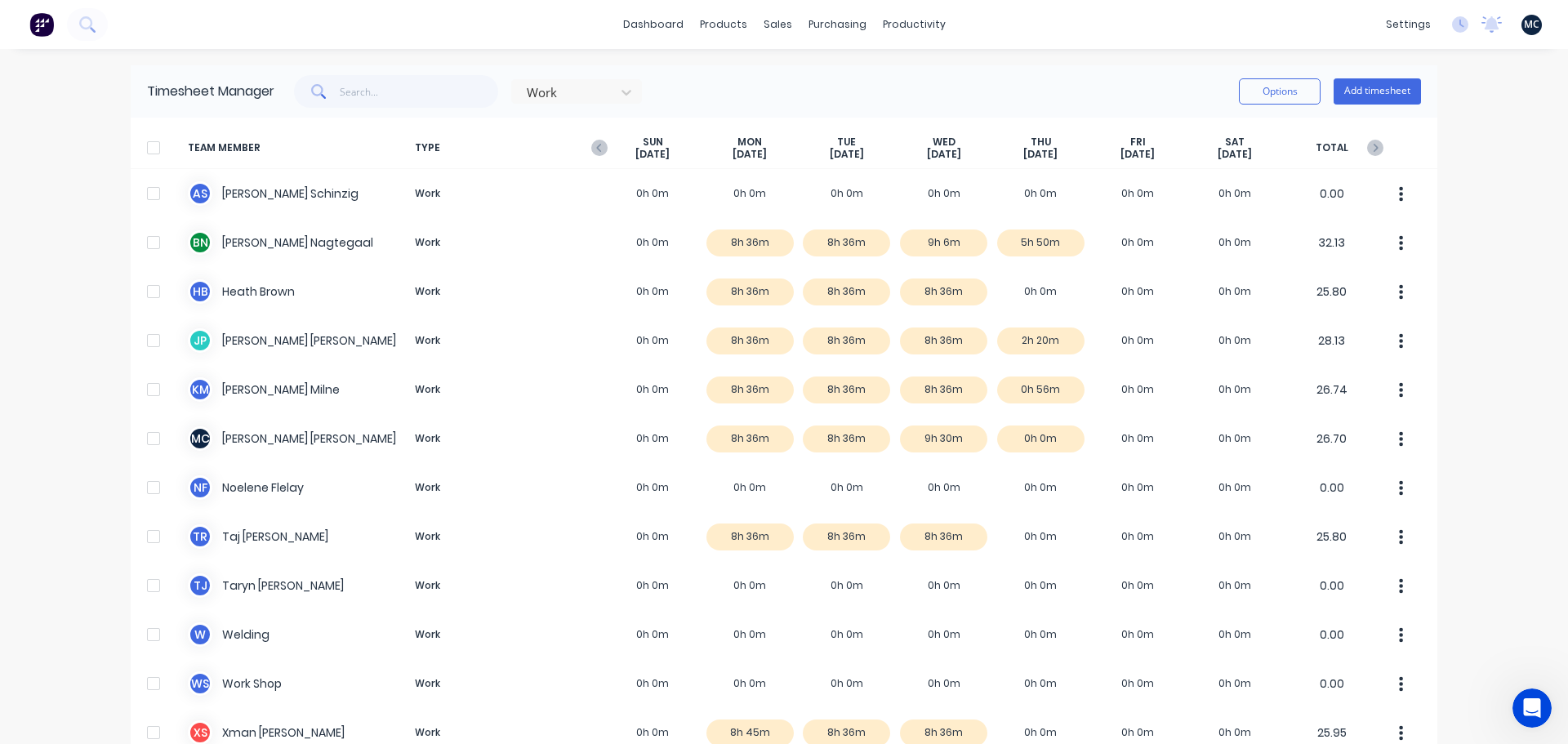
click at [993, 61] on div "dashboard products sales purchasing productivity dashboard products Product Cat…" at bounding box center [784, 372] width 1568 height 744
click at [37, 180] on div "dashboard products sales purchasing productivity dashboard products Product Cat…" at bounding box center [784, 372] width 1568 height 744
click at [661, 23] on link "dashboard" at bounding box center [653, 24] width 77 height 24
